Goal: Task Accomplishment & Management: Use online tool/utility

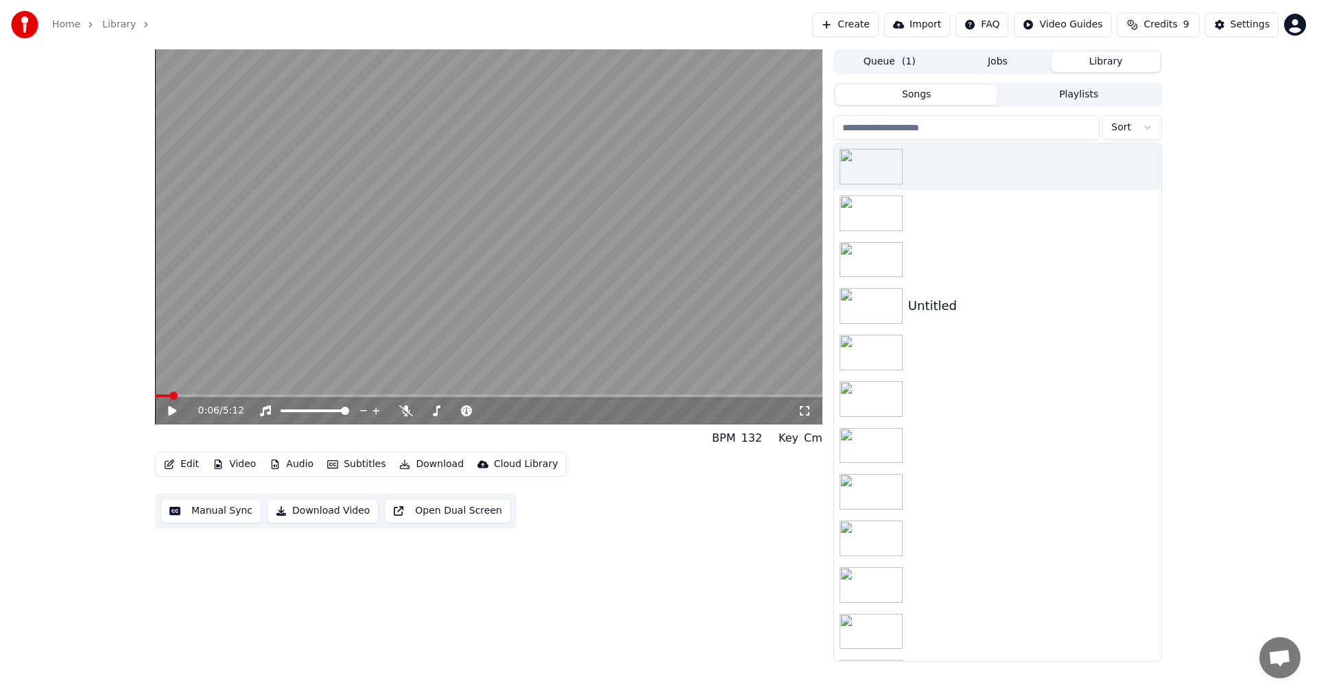
click at [1103, 60] on button "Library" at bounding box center [1105, 62] width 108 height 20
click at [1142, 163] on icon "button" at bounding box center [1149, 165] width 14 height 11
click at [1132, 282] on div "Delete" at bounding box center [1141, 280] width 106 height 22
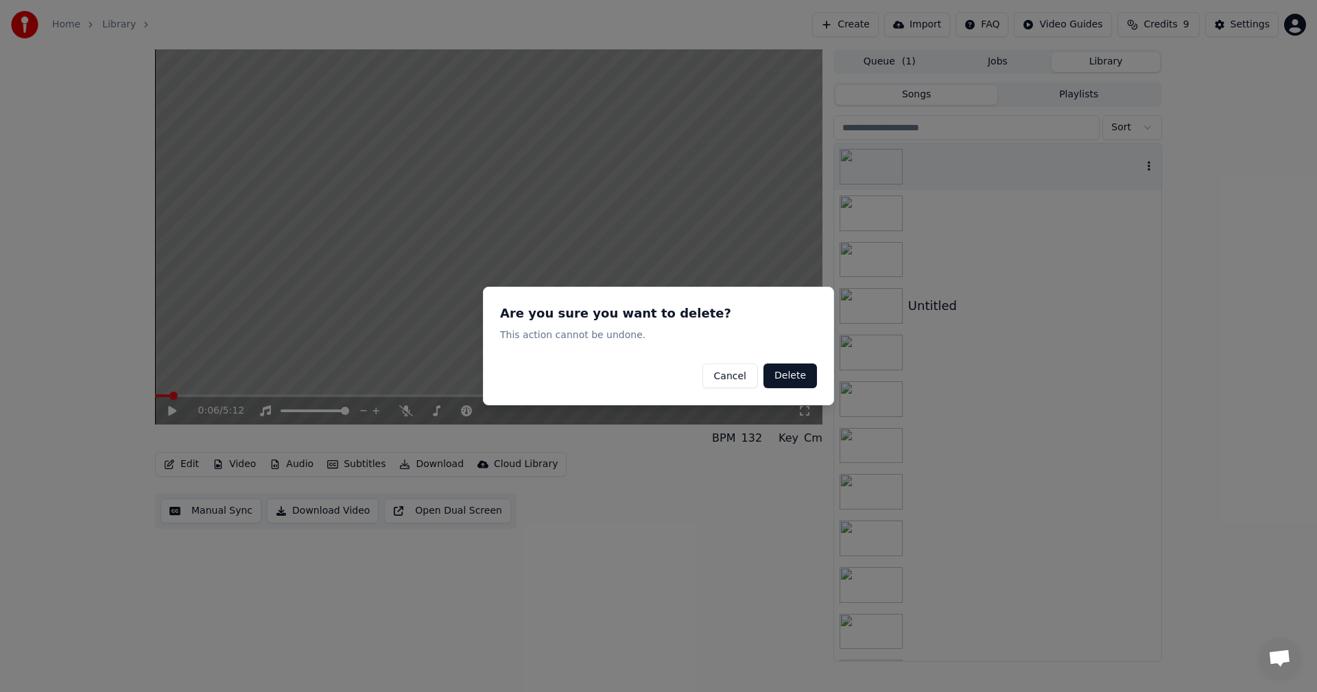
click at [782, 378] on button "Delete" at bounding box center [789, 375] width 53 height 25
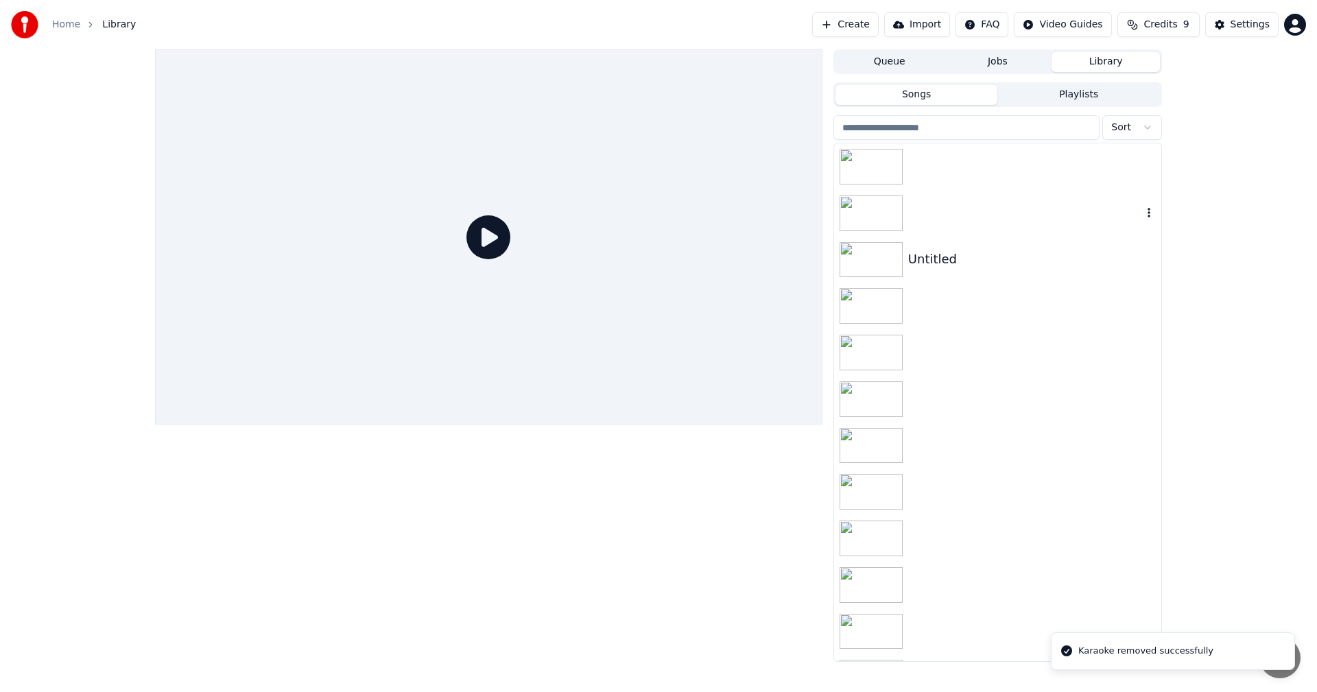
click at [1142, 218] on icon "button" at bounding box center [1149, 212] width 14 height 11
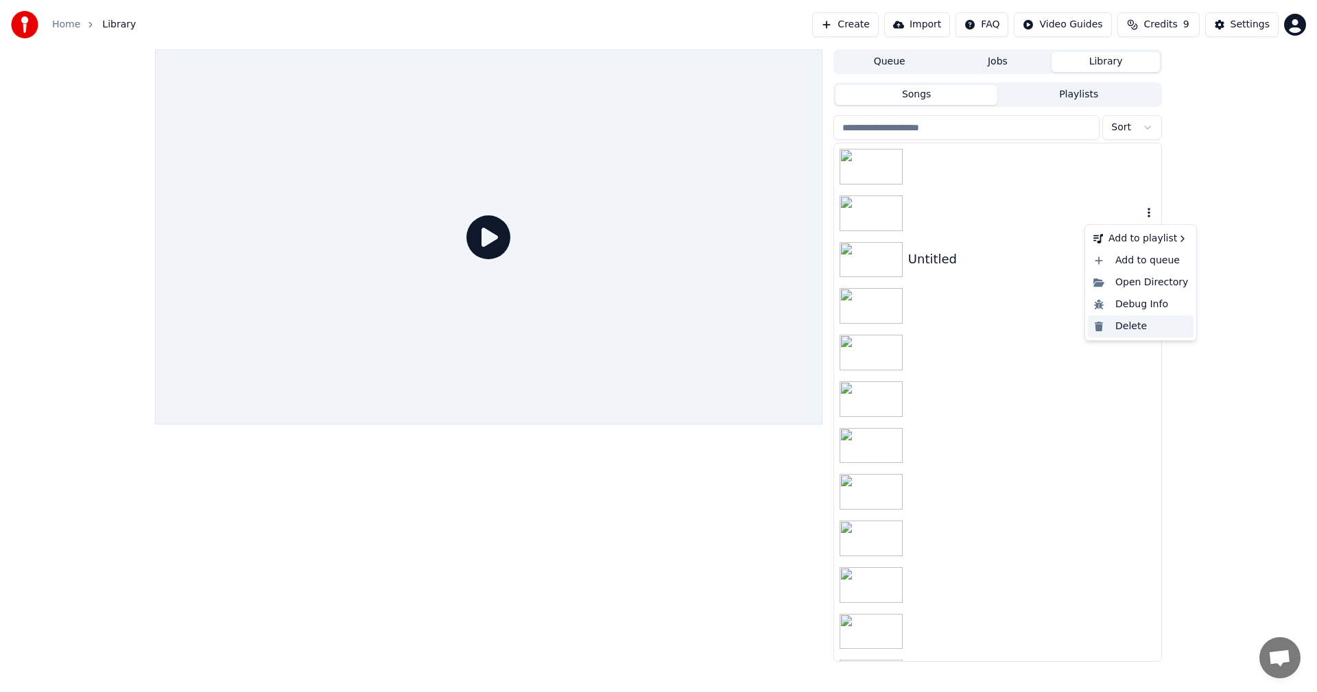
click at [1138, 326] on div "Delete" at bounding box center [1141, 326] width 106 height 22
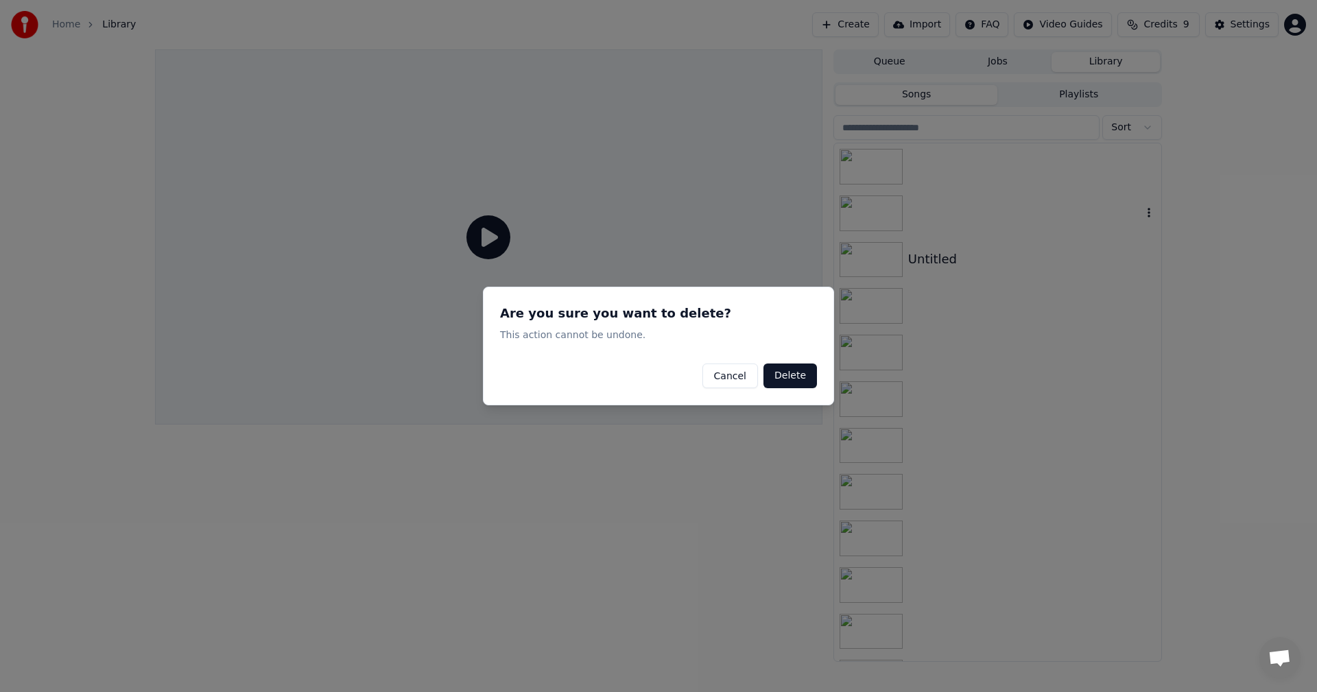
click at [746, 380] on button "Cancel" at bounding box center [730, 375] width 56 height 25
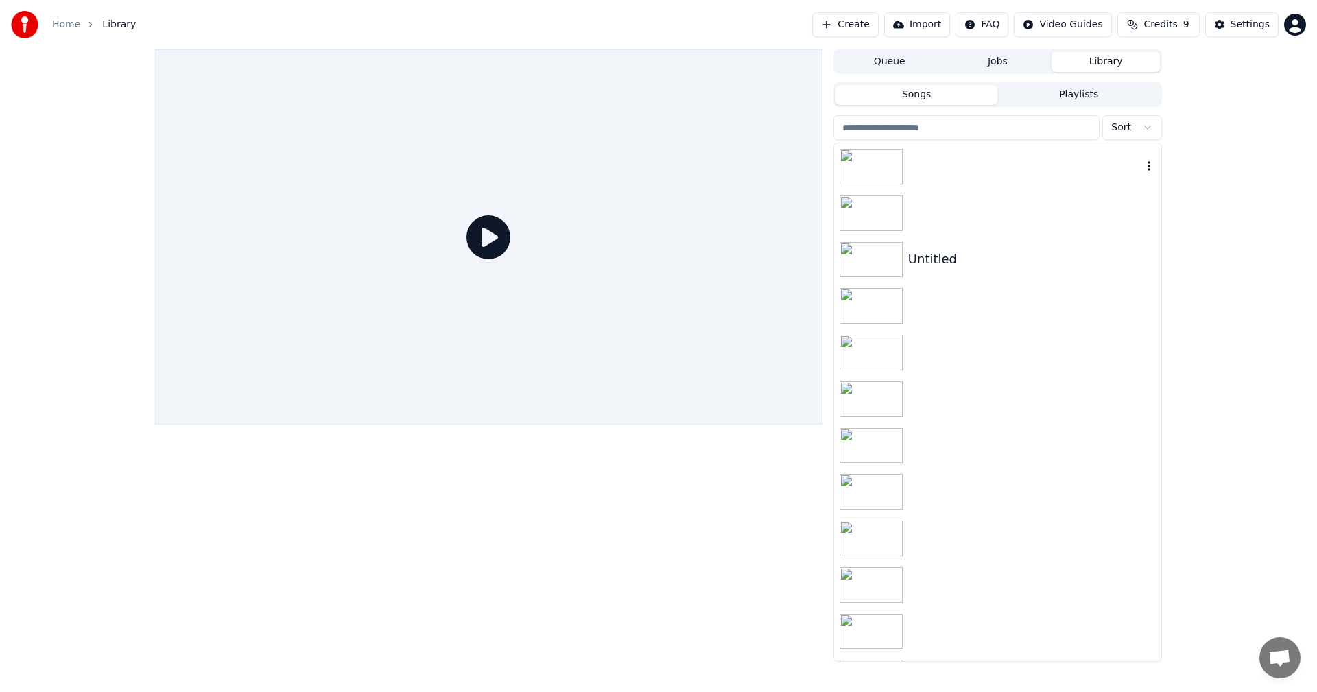
click at [1142, 167] on icon "button" at bounding box center [1149, 165] width 14 height 11
click at [1142, 256] on icon "button" at bounding box center [1149, 258] width 14 height 11
click at [1125, 372] on div "Delete" at bounding box center [1141, 372] width 106 height 22
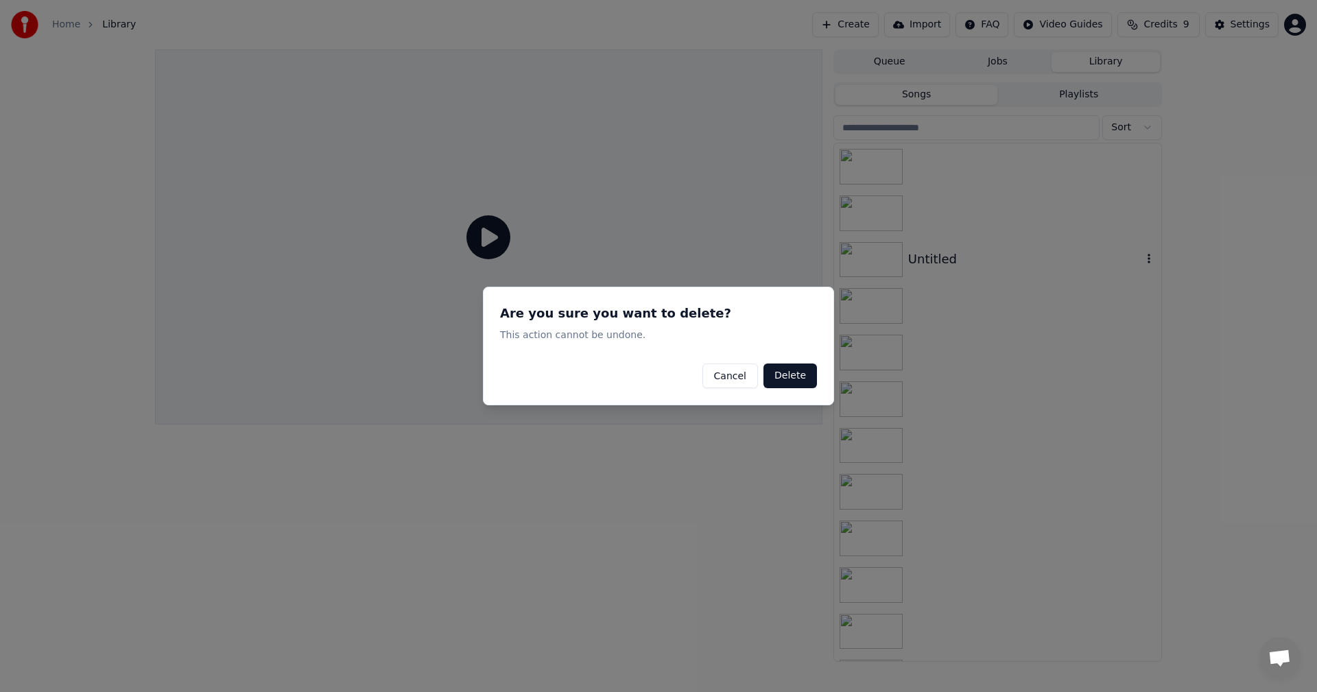
click at [800, 366] on button "Delete" at bounding box center [789, 375] width 53 height 25
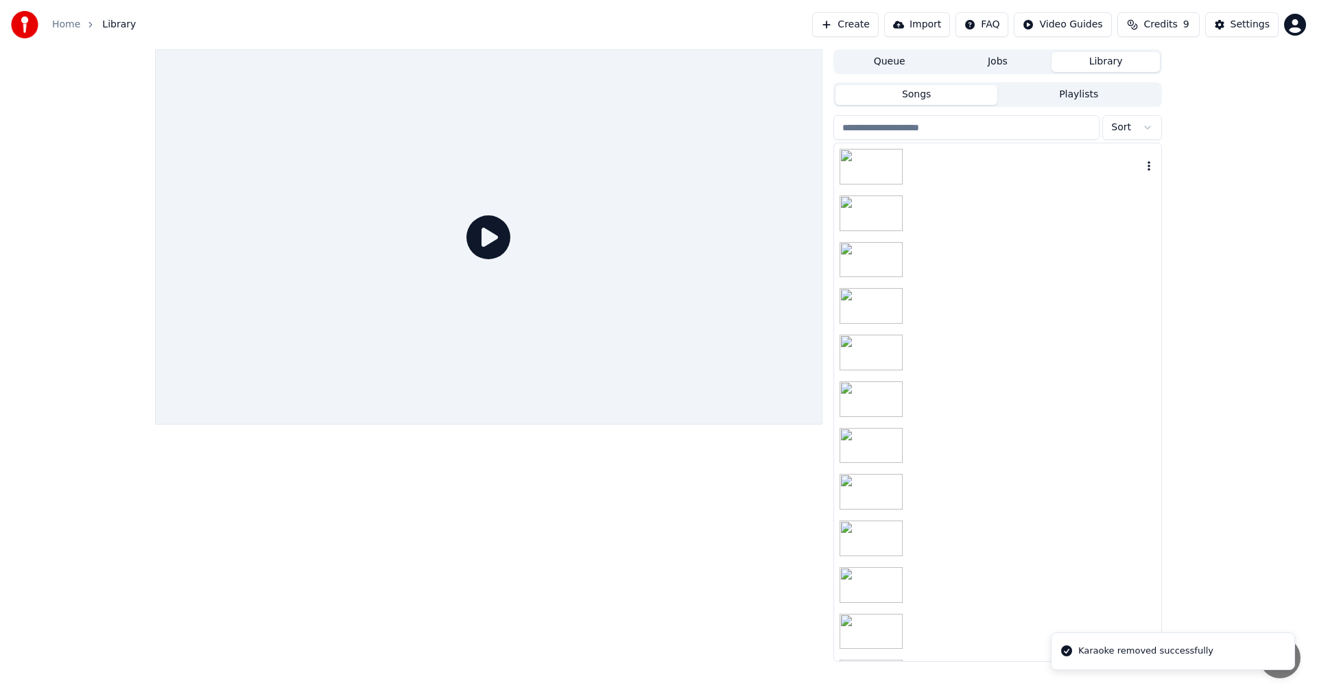
click at [963, 174] on div at bounding box center [997, 166] width 327 height 47
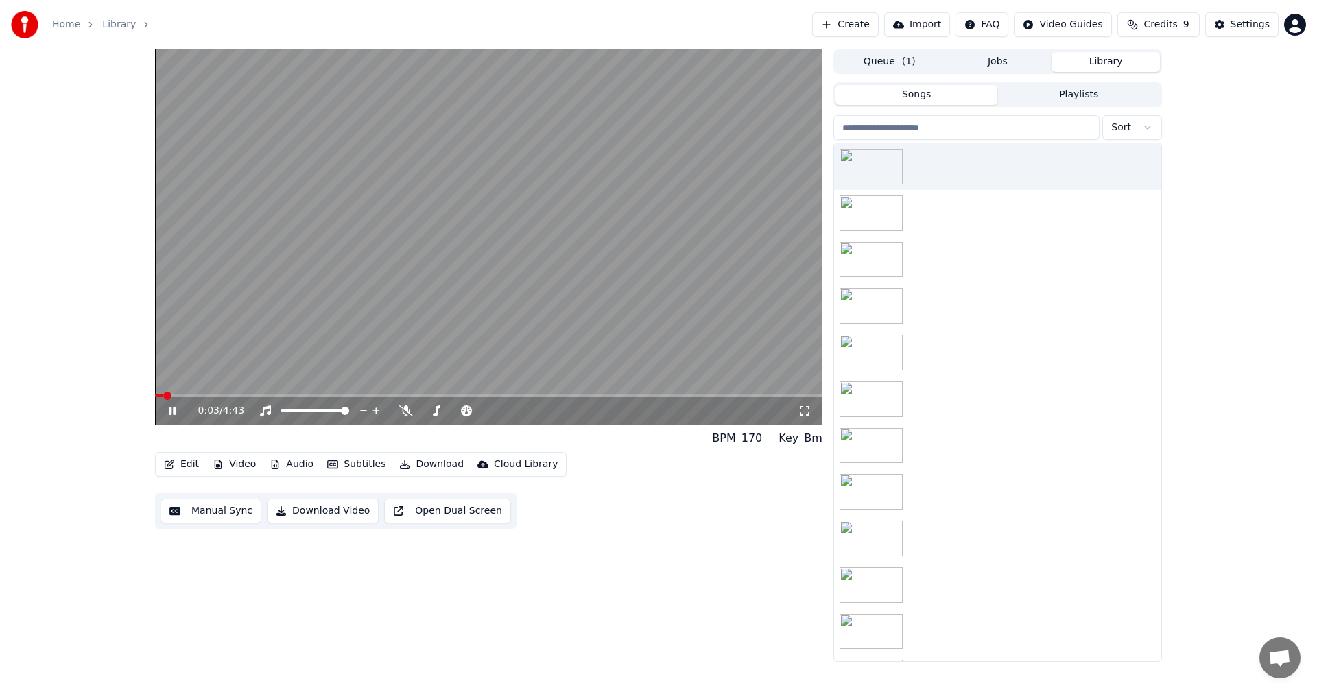
click at [172, 414] on icon at bounding box center [182, 410] width 32 height 11
click at [907, 62] on span "( 1 )" at bounding box center [909, 62] width 14 height 14
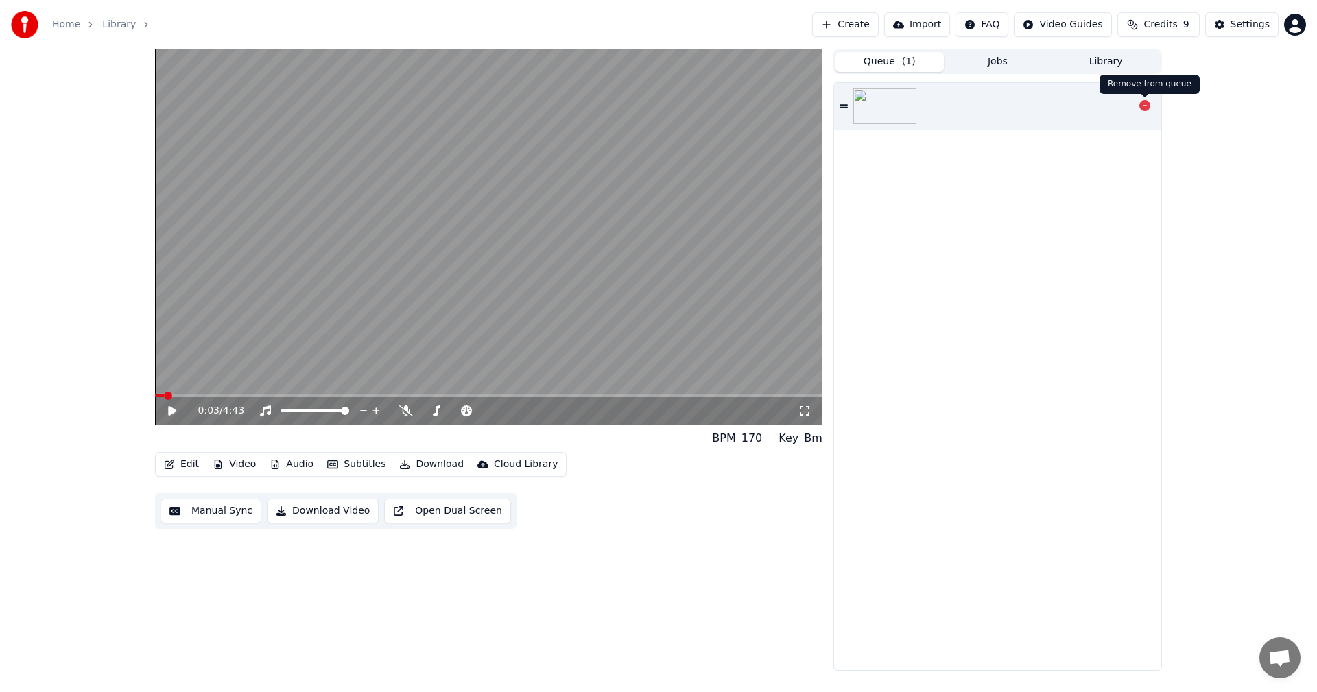
click at [1142, 108] on icon at bounding box center [1144, 105] width 11 height 11
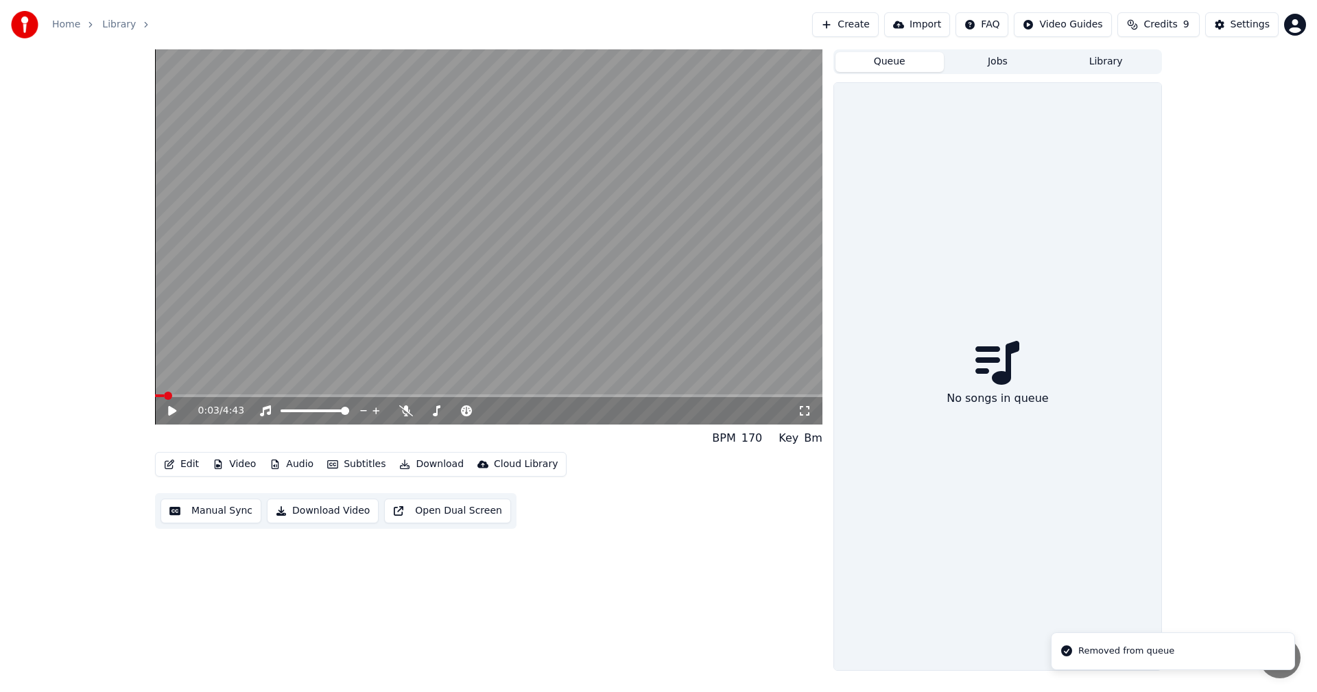
click at [876, 28] on button "Create" at bounding box center [845, 24] width 67 height 25
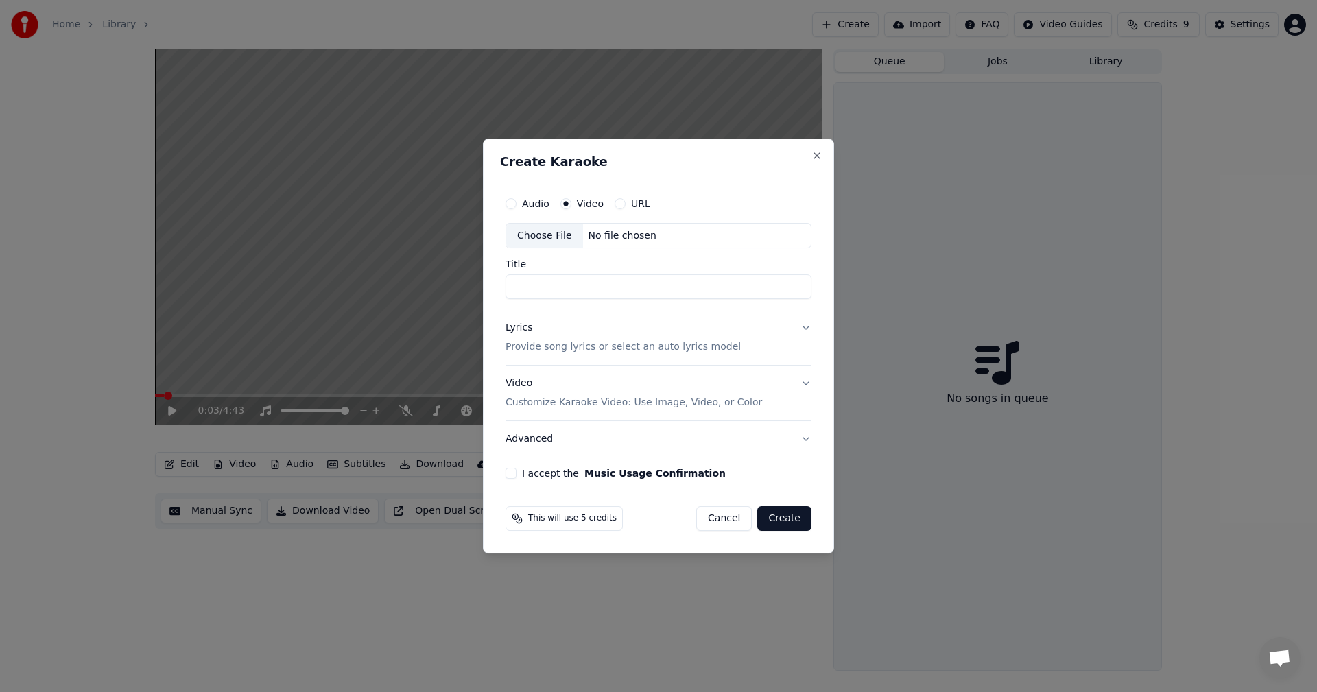
click at [635, 237] on div "No file chosen" at bounding box center [622, 236] width 79 height 14
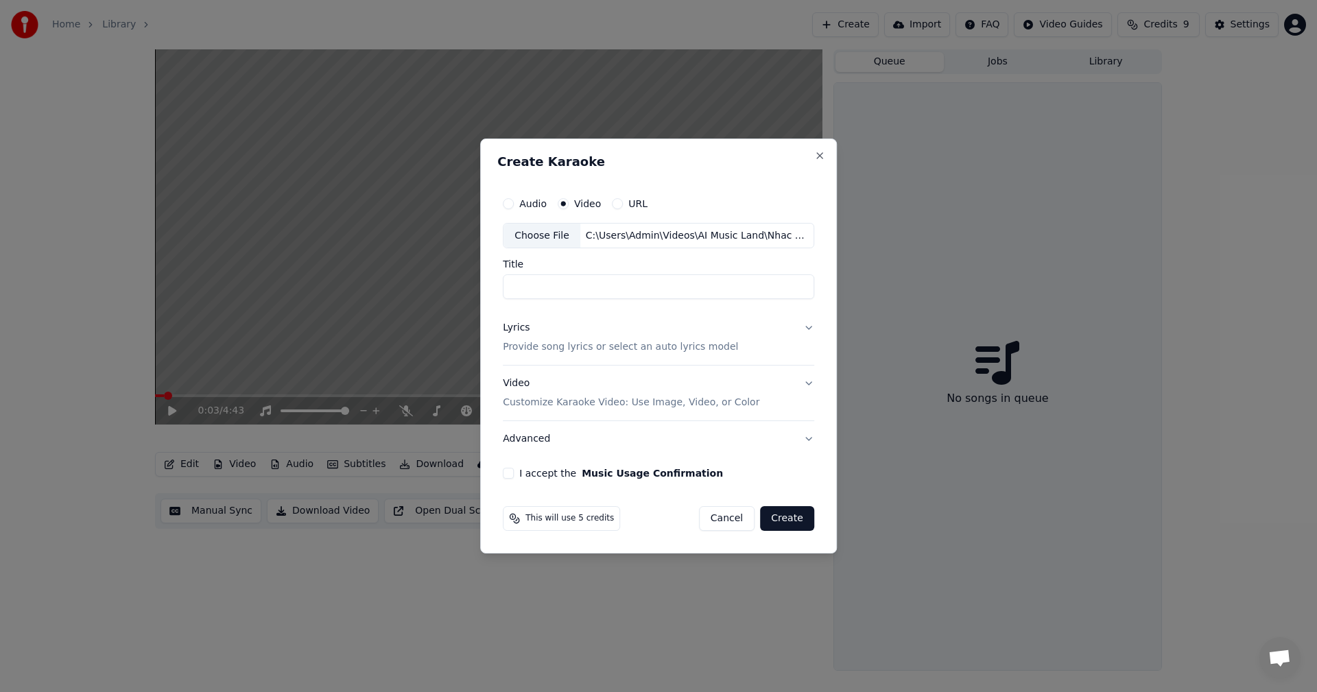
type input "*********"
drag, startPoint x: 599, startPoint y: 283, endPoint x: 490, endPoint y: 287, distance: 109.8
click at [490, 287] on div "Create Karaoke Audio Video URL Choose File C:\Users\Admin\Videos\AI Music Land\…" at bounding box center [658, 347] width 357 height 416
click at [800, 330] on button "Lyrics Provide song lyrics or select an auto lyrics model" at bounding box center [658, 338] width 311 height 55
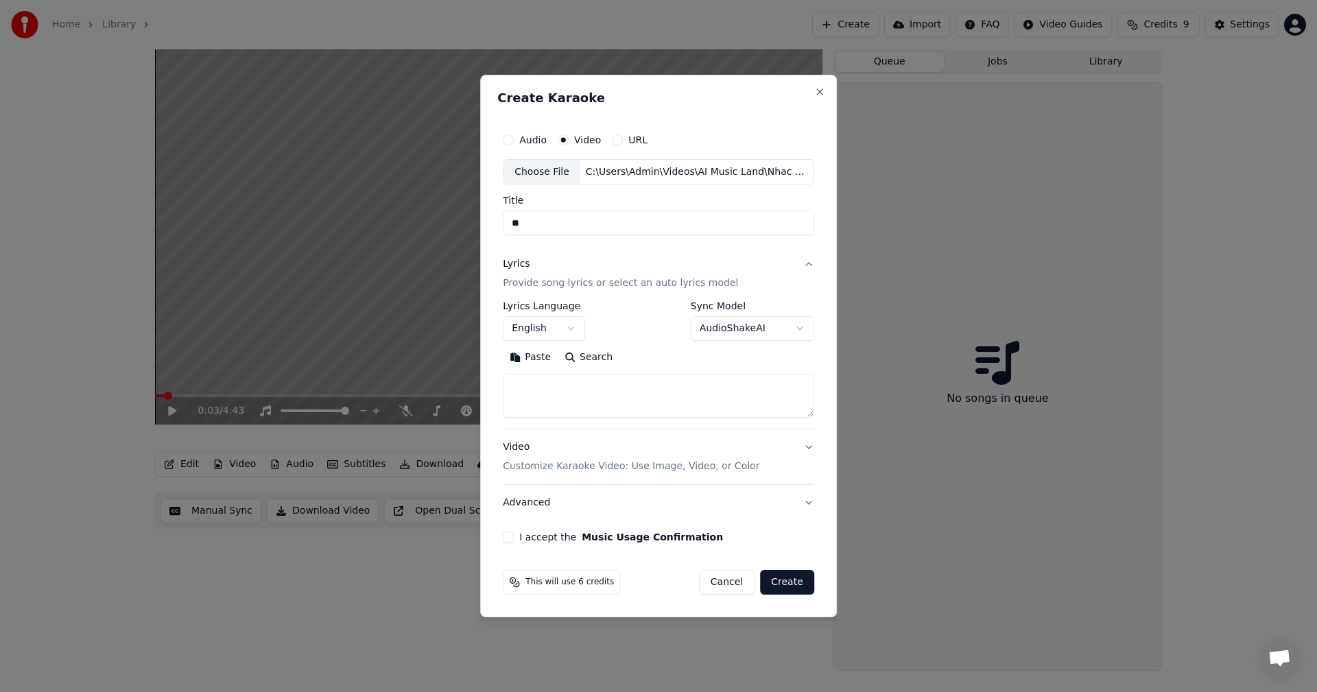
click at [650, 385] on textarea at bounding box center [658, 396] width 311 height 44
paste textarea "**********"
type textarea "**********"
click at [804, 449] on button "Video Customize Karaoke Video: Use Image, Video, or Color" at bounding box center [658, 457] width 311 height 55
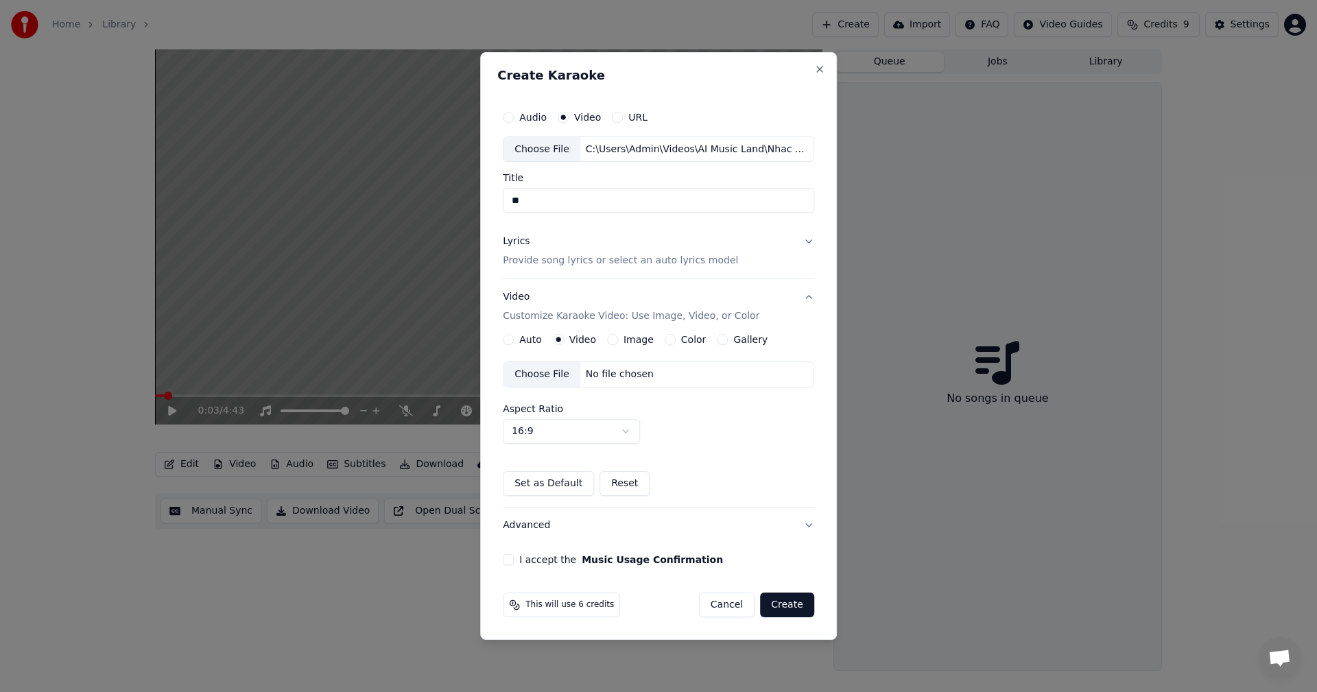
click at [636, 373] on div "No file chosen" at bounding box center [619, 375] width 79 height 14
click at [514, 558] on button "I accept the Music Usage Confirmation" at bounding box center [508, 559] width 11 height 11
click at [787, 603] on button "Create" at bounding box center [787, 605] width 54 height 25
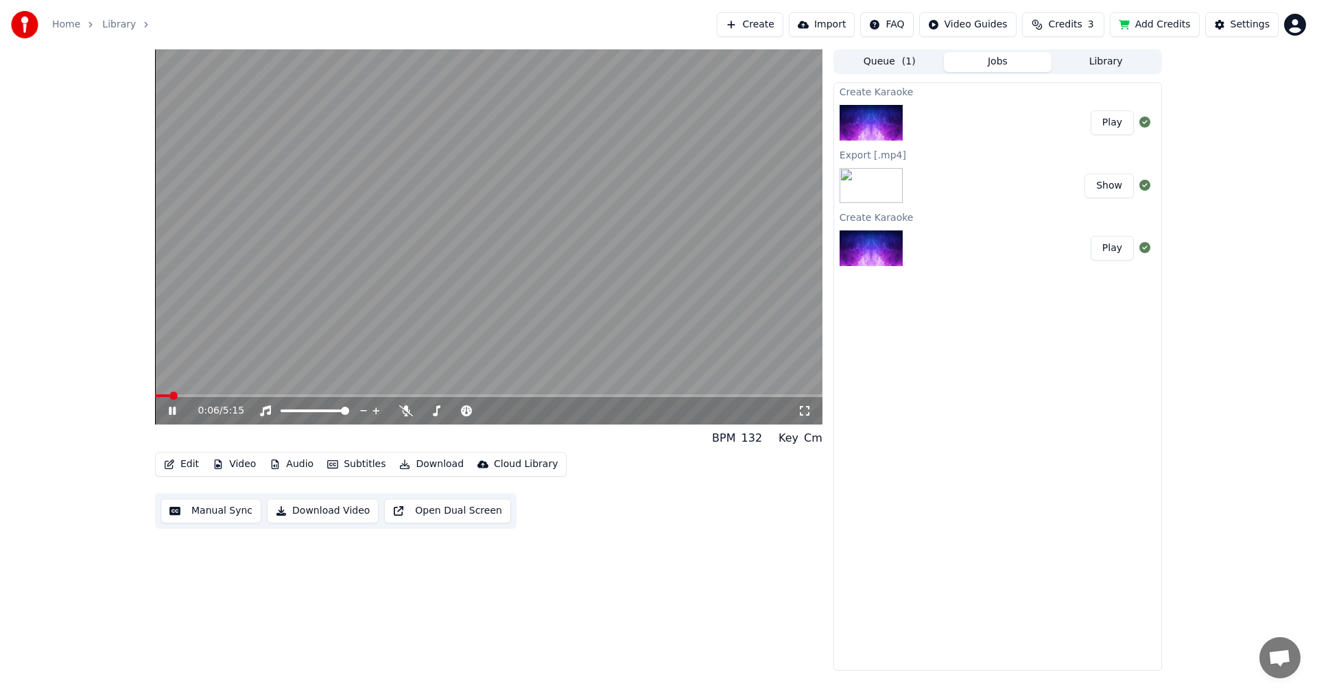
click at [171, 405] on icon at bounding box center [182, 410] width 32 height 11
click at [416, 467] on button "Download" at bounding box center [431, 464] width 75 height 19
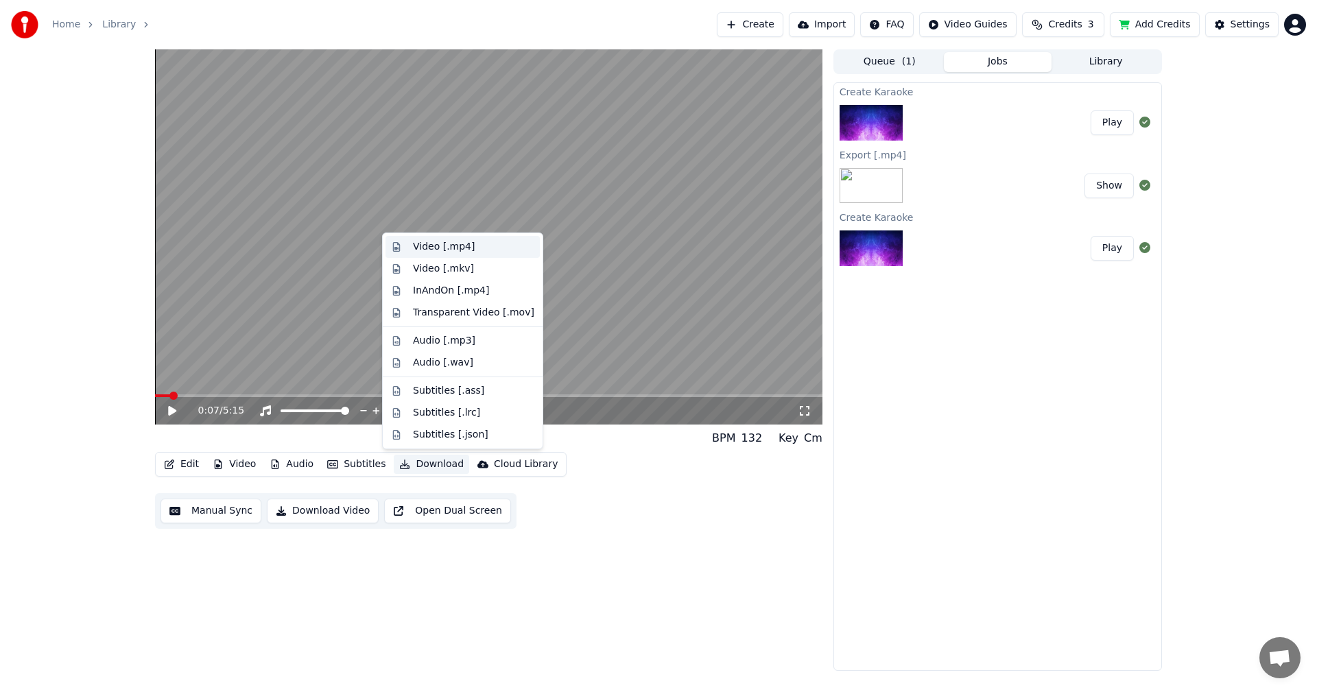
click at [452, 252] on div "Video [.mp4]" at bounding box center [444, 247] width 62 height 14
